Goal: Share content

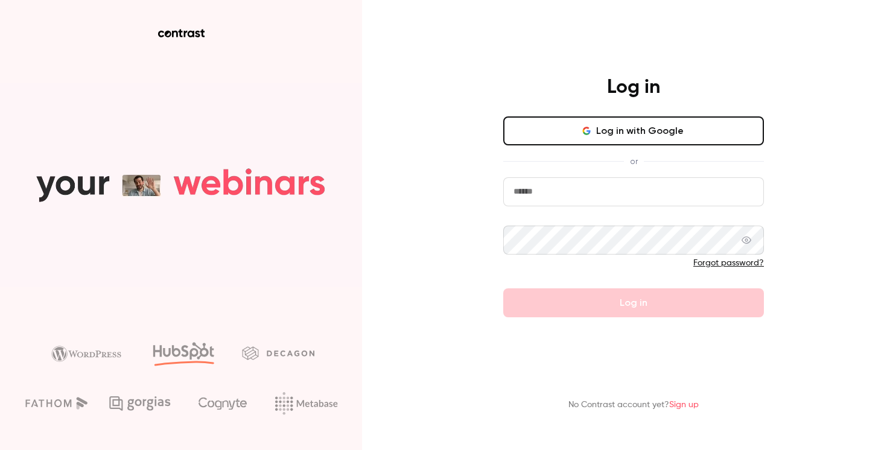
click at [653, 188] on input "email" at bounding box center [633, 191] width 261 height 29
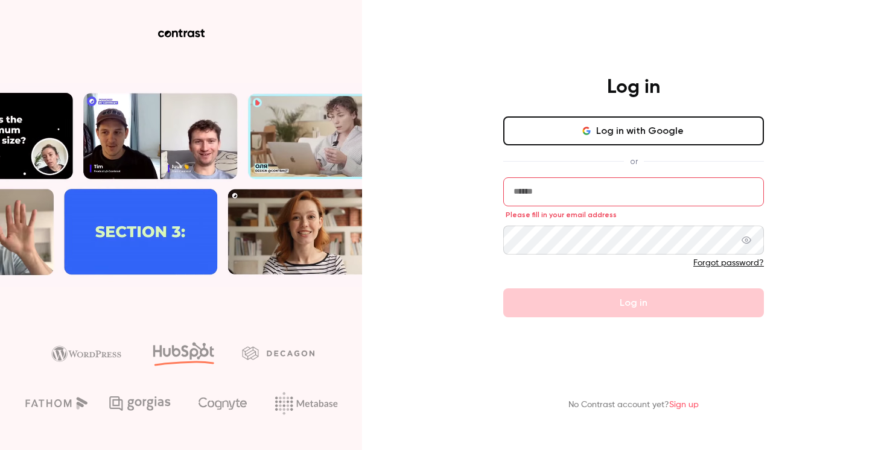
click at [609, 139] on button "Log in with Google" at bounding box center [633, 130] width 261 height 29
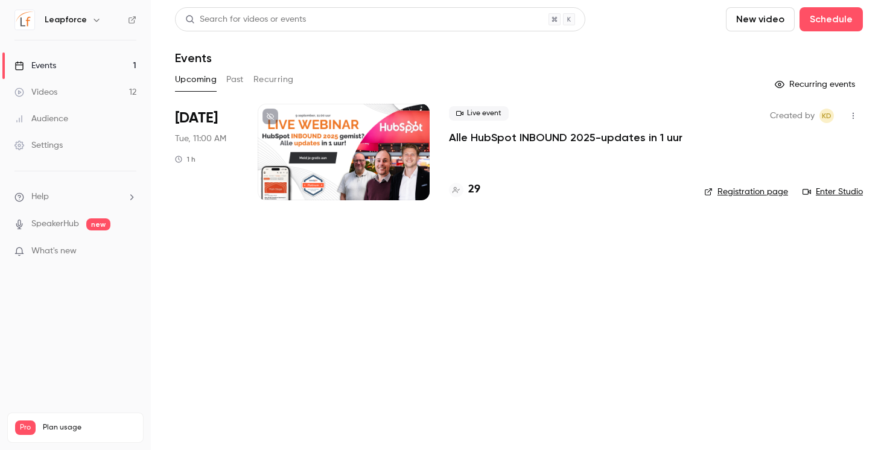
click at [592, 170] on div "Live event Alle HubSpot INBOUND 2025-updates in 1 uur 29" at bounding box center [567, 152] width 236 height 97
click at [530, 141] on p "Alle HubSpot INBOUND 2025-updates in 1 uur" at bounding box center [566, 137] width 234 height 14
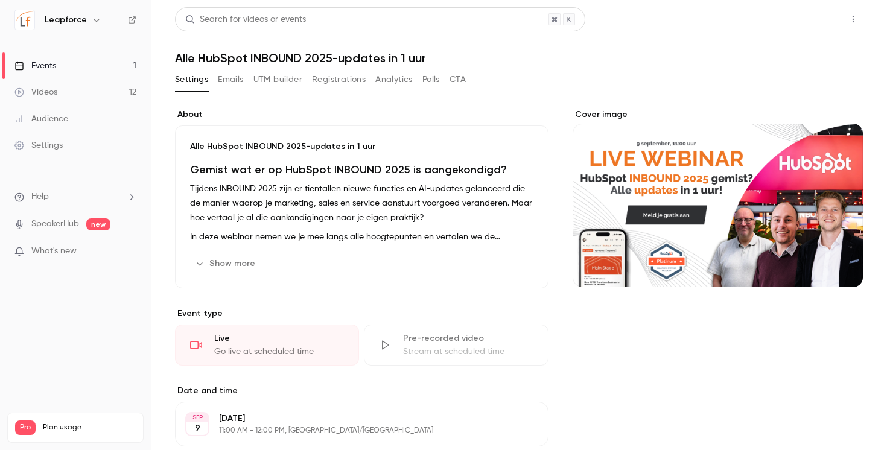
click at [786, 19] on button "Share" at bounding box center [810, 19] width 48 height 24
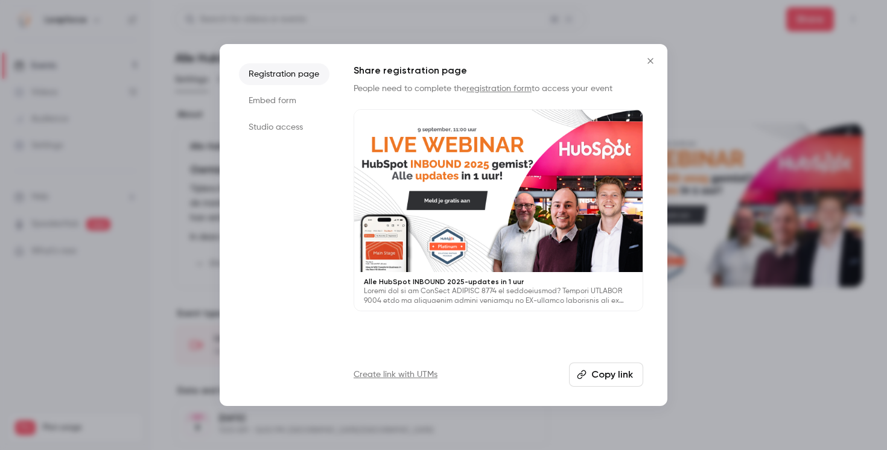
click at [783, 272] on div at bounding box center [443, 225] width 887 height 450
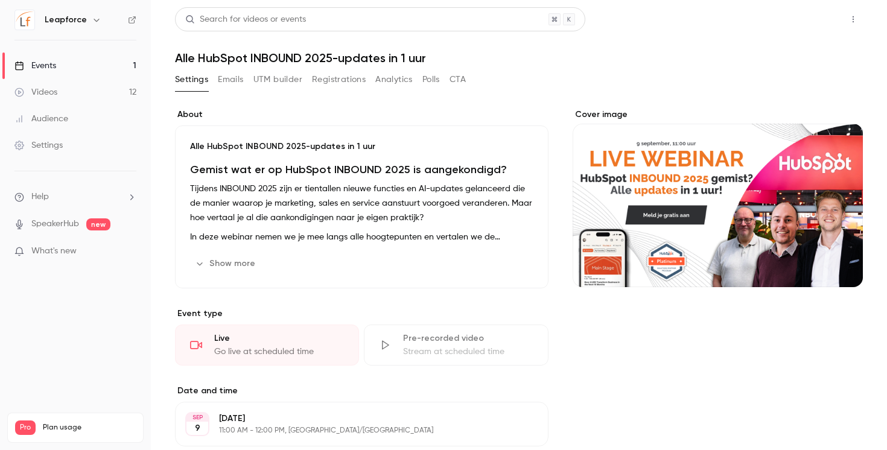
click at [788, 27] on button "Share" at bounding box center [810, 19] width 48 height 24
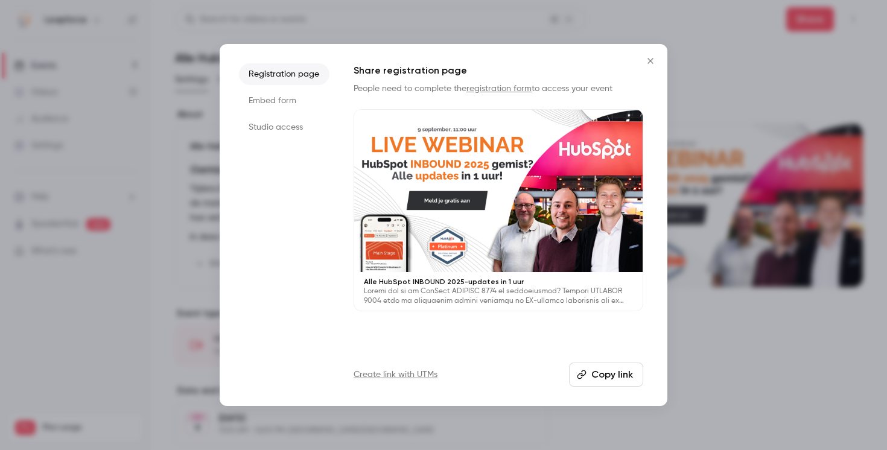
click at [290, 132] on li "Studio access" at bounding box center [284, 127] width 91 height 22
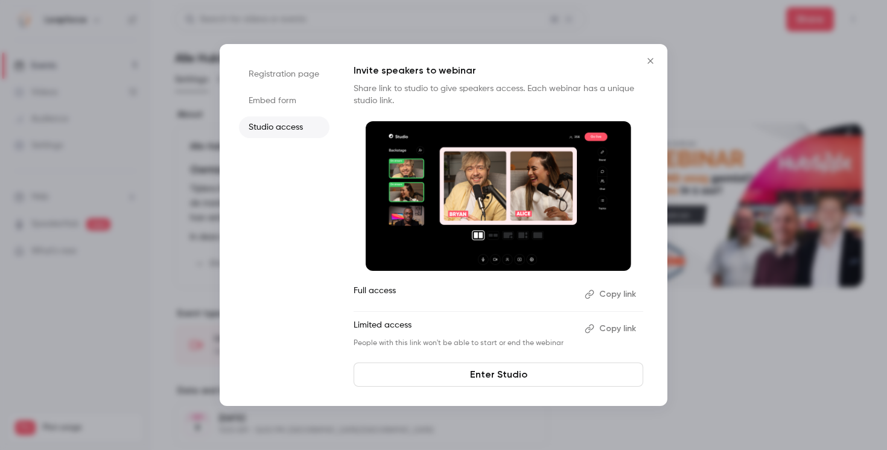
click at [617, 291] on button "Copy link" at bounding box center [611, 294] width 63 height 19
